Goal: Use online tool/utility: Utilize a website feature to perform a specific function

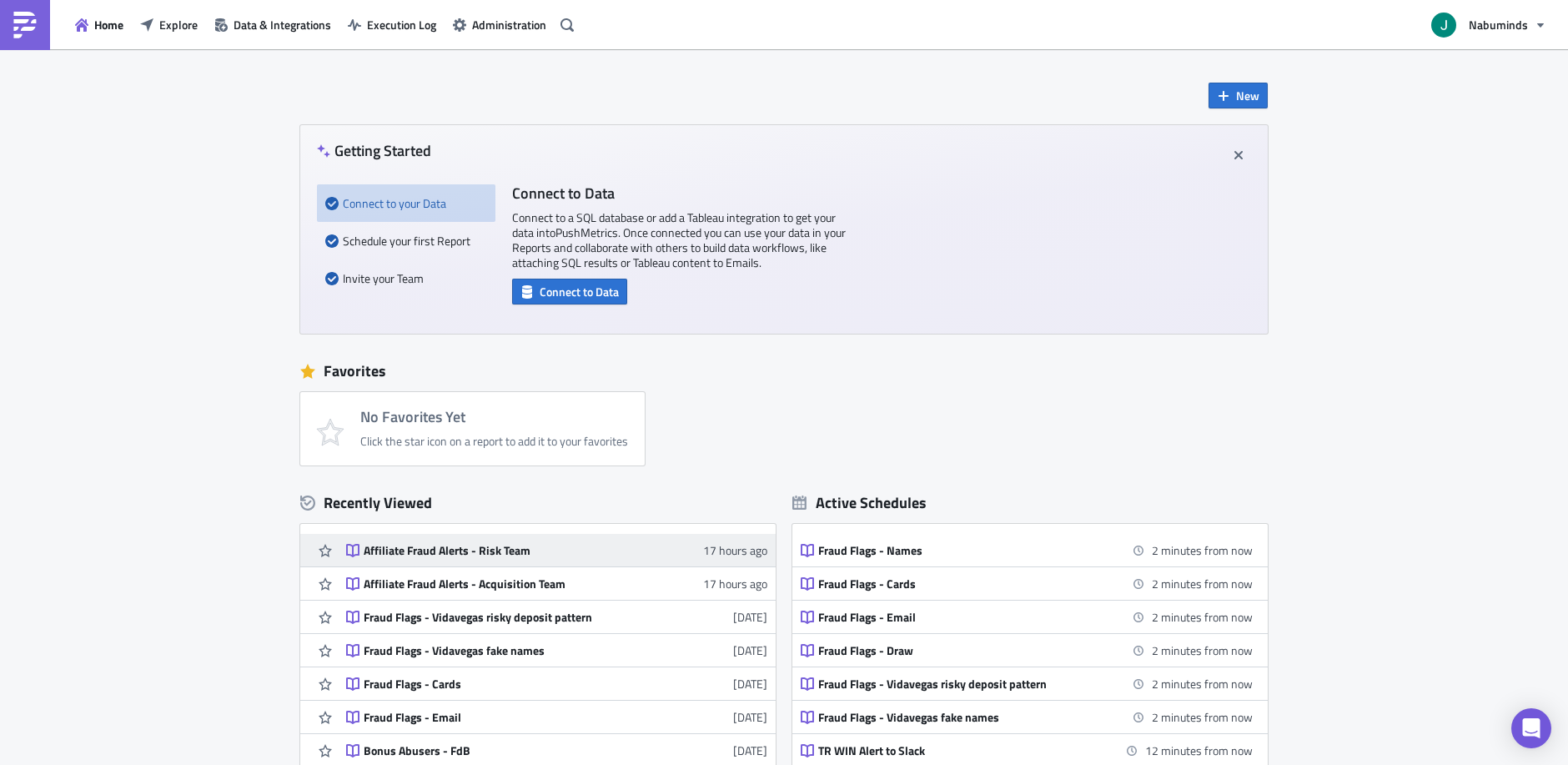
click at [552, 554] on div "Affiliate Fraud Alerts - Risk Team" at bounding box center [509, 551] width 292 height 15
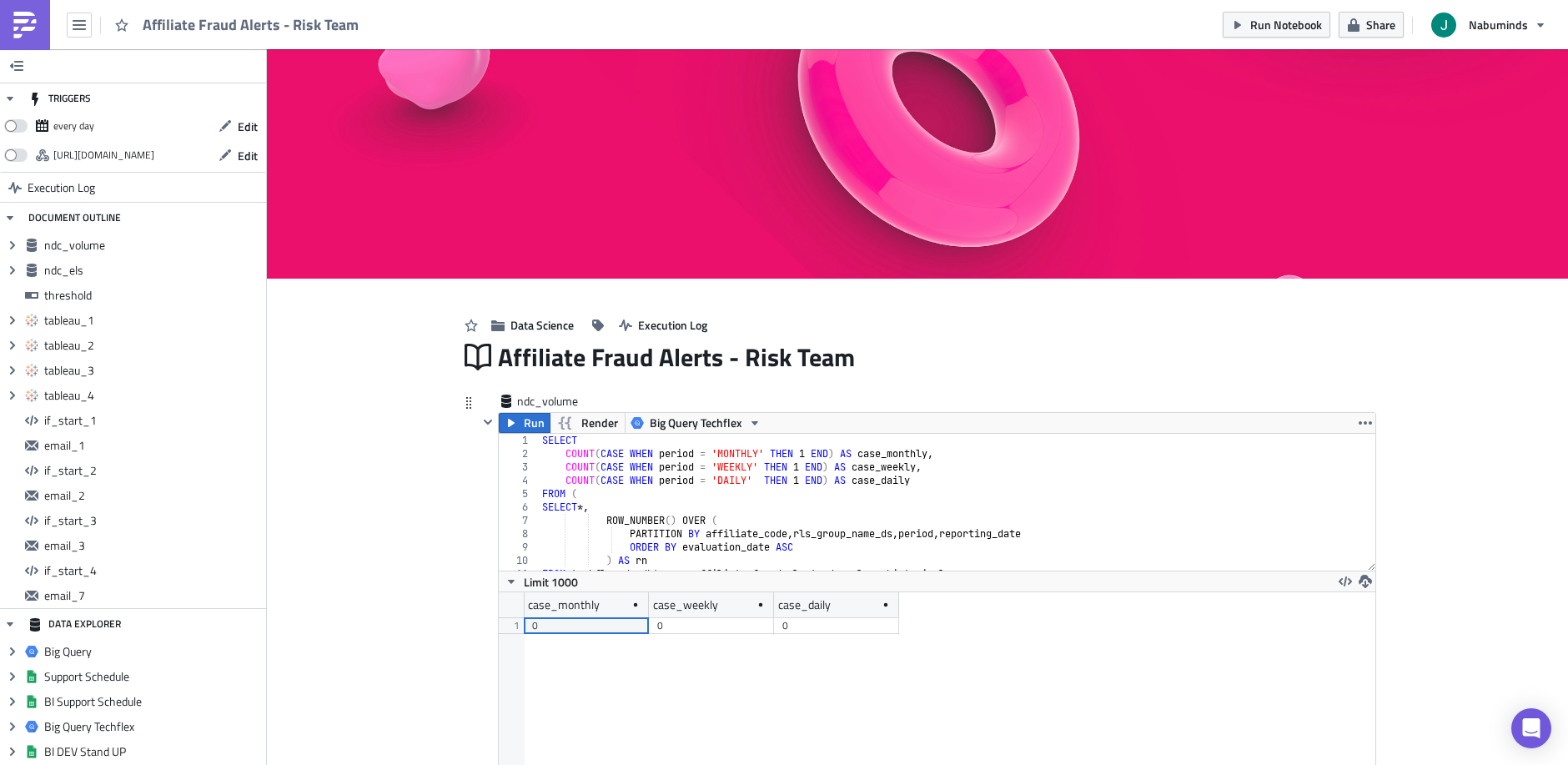
scroll to position [191, 877]
click at [529, 423] on span "Run" at bounding box center [534, 423] width 21 height 20
click at [18, 124] on span at bounding box center [16, 126] width 24 height 13
click at [18, 124] on input "checkbox" at bounding box center [13, 121] width 11 height 11
checkbox input "true"
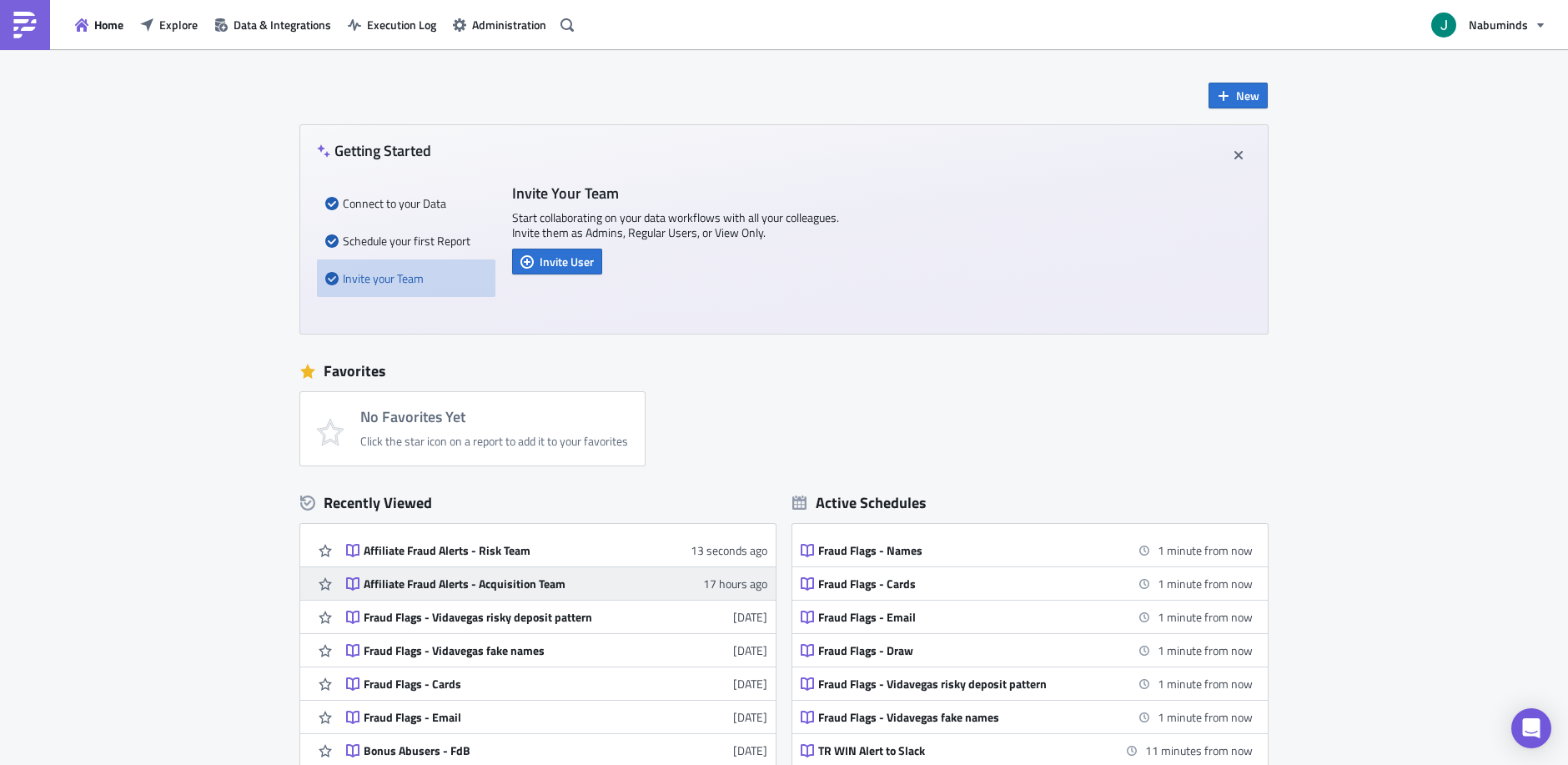
click at [443, 585] on div "Affiliate Fraud Alerts - Acquisition Team" at bounding box center [509, 585] width 292 height 15
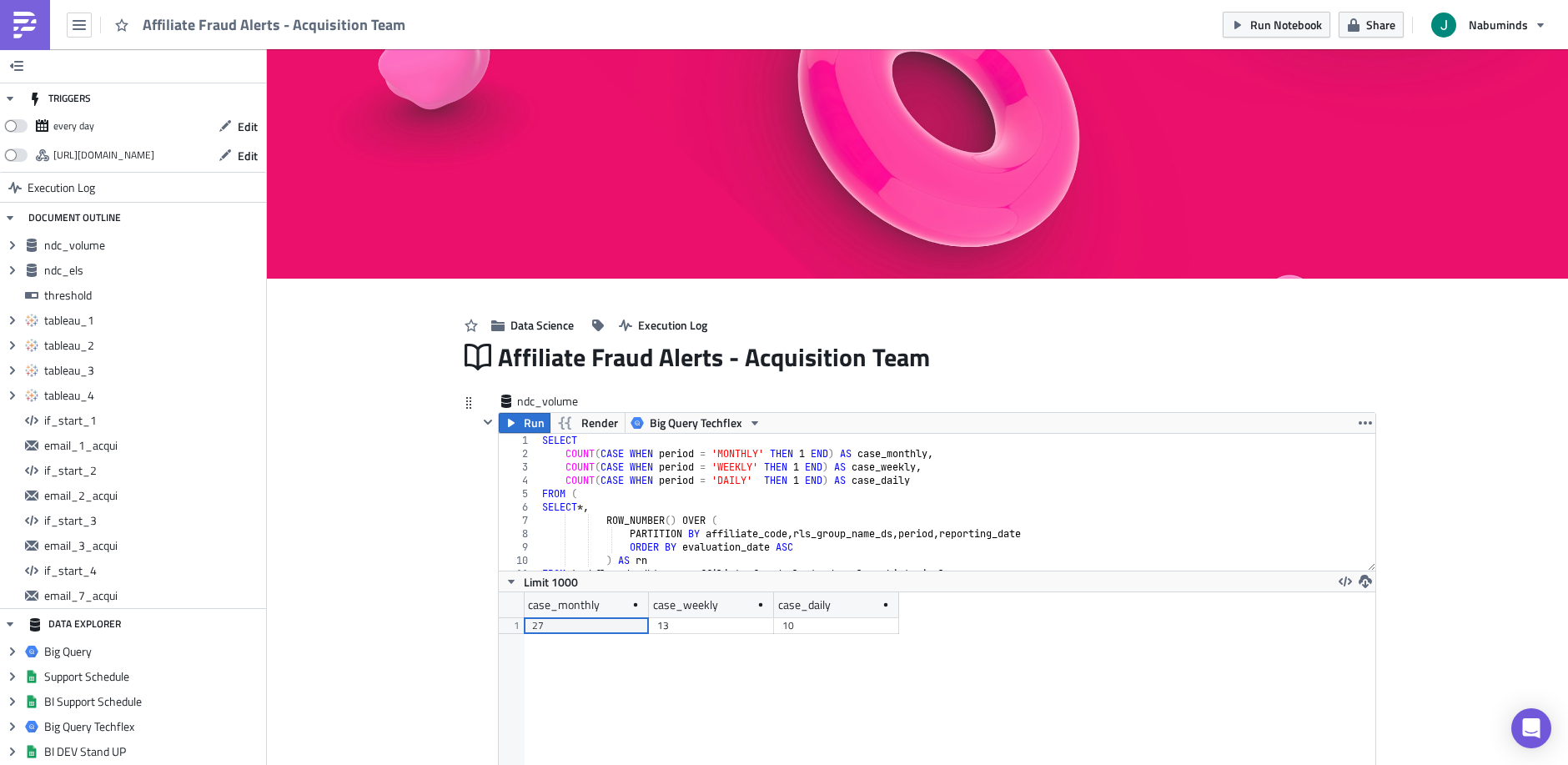
scroll to position [44, 0]
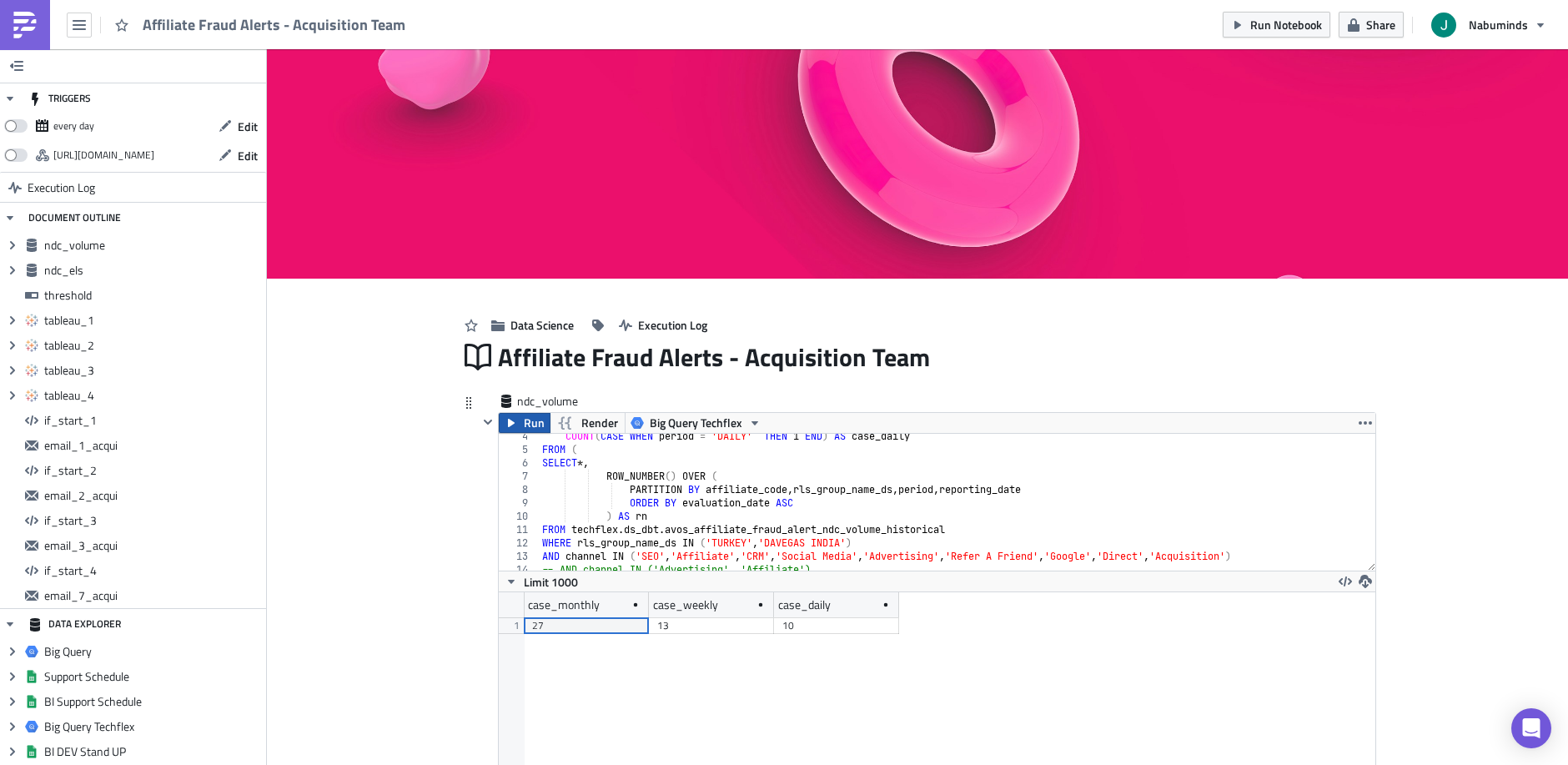
click at [536, 427] on span "Run" at bounding box center [534, 423] width 21 height 20
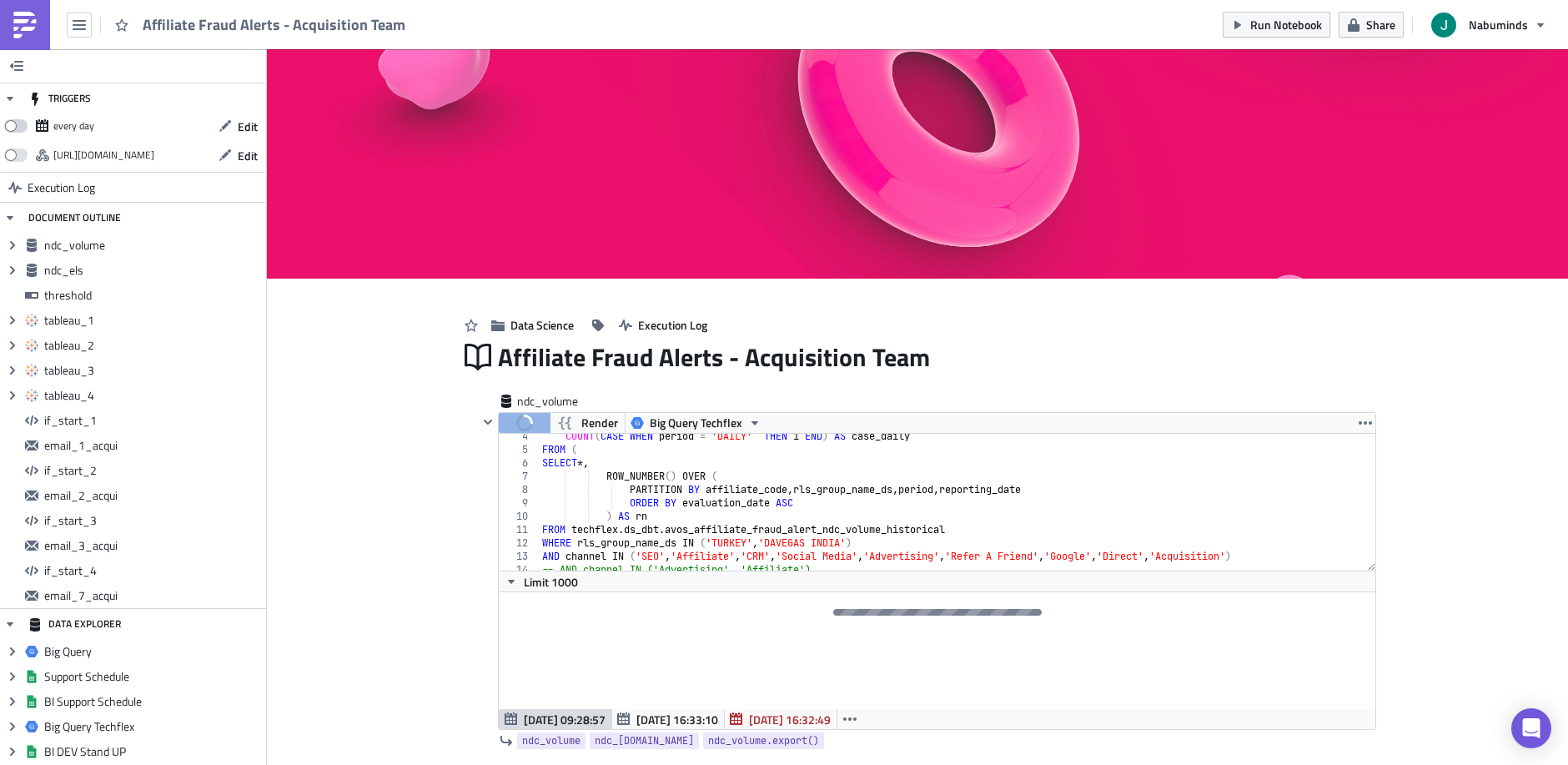
click at [18, 127] on span at bounding box center [16, 126] width 24 height 13
click at [18, 127] on input "checkbox" at bounding box center [13, 121] width 11 height 11
checkbox input "true"
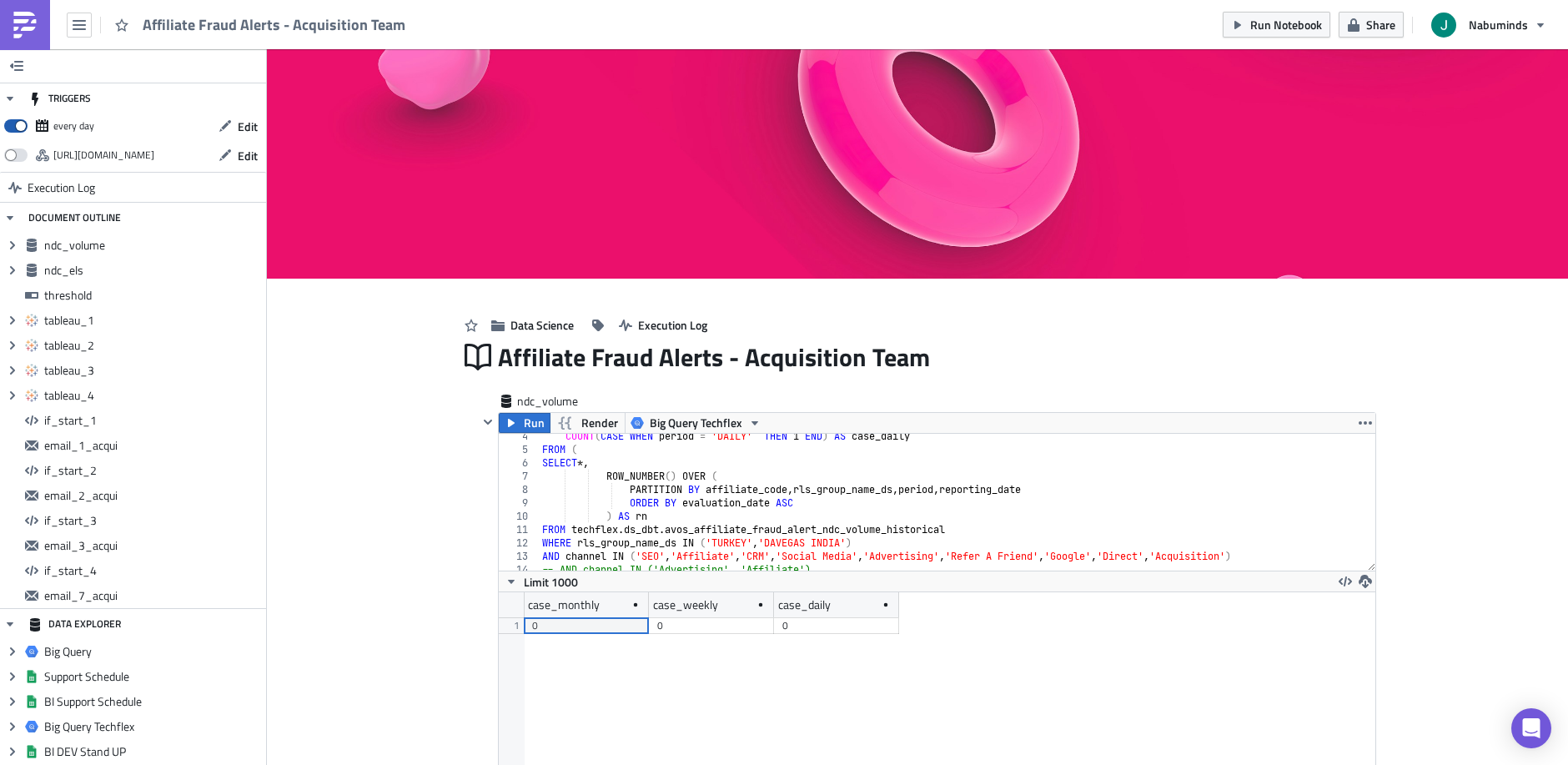
scroll to position [191, 877]
